Goal: Transaction & Acquisition: Purchase product/service

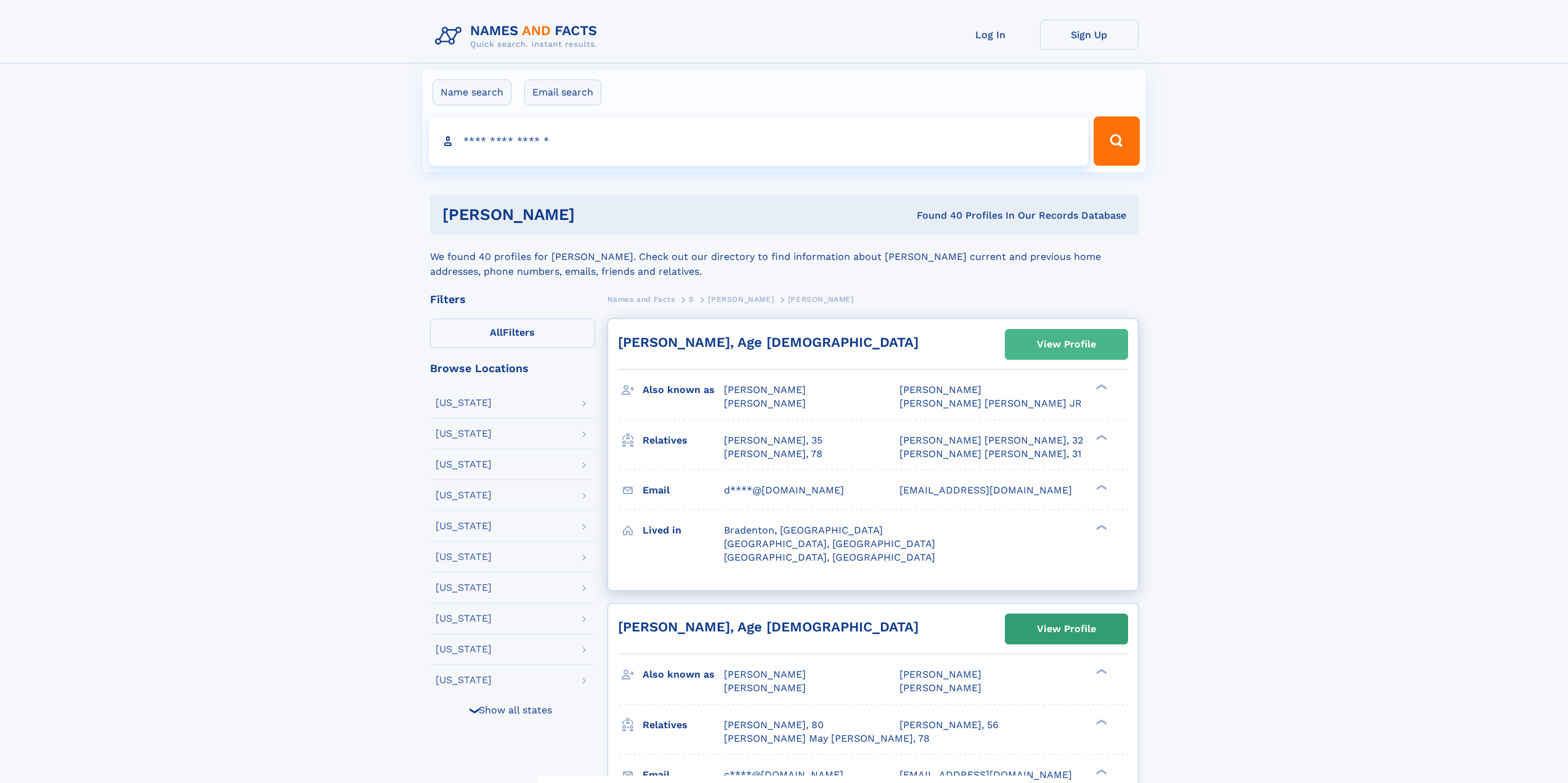
click at [1077, 347] on div "View Profile" at bounding box center [1066, 345] width 59 height 28
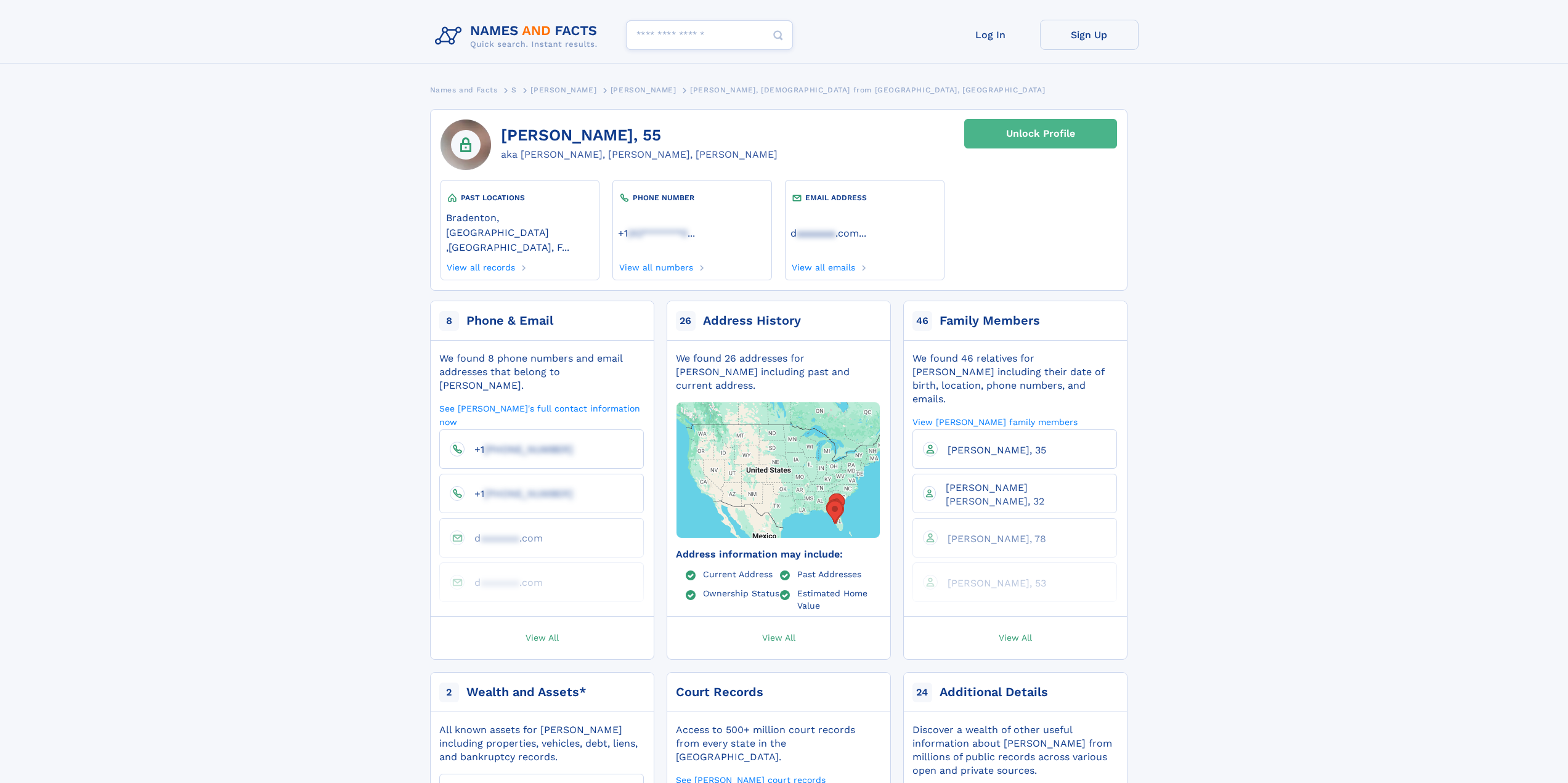
click at [1014, 141] on div "Unlock Profile" at bounding box center [1041, 134] width 69 height 28
